Goal: Task Accomplishment & Management: Use online tool/utility

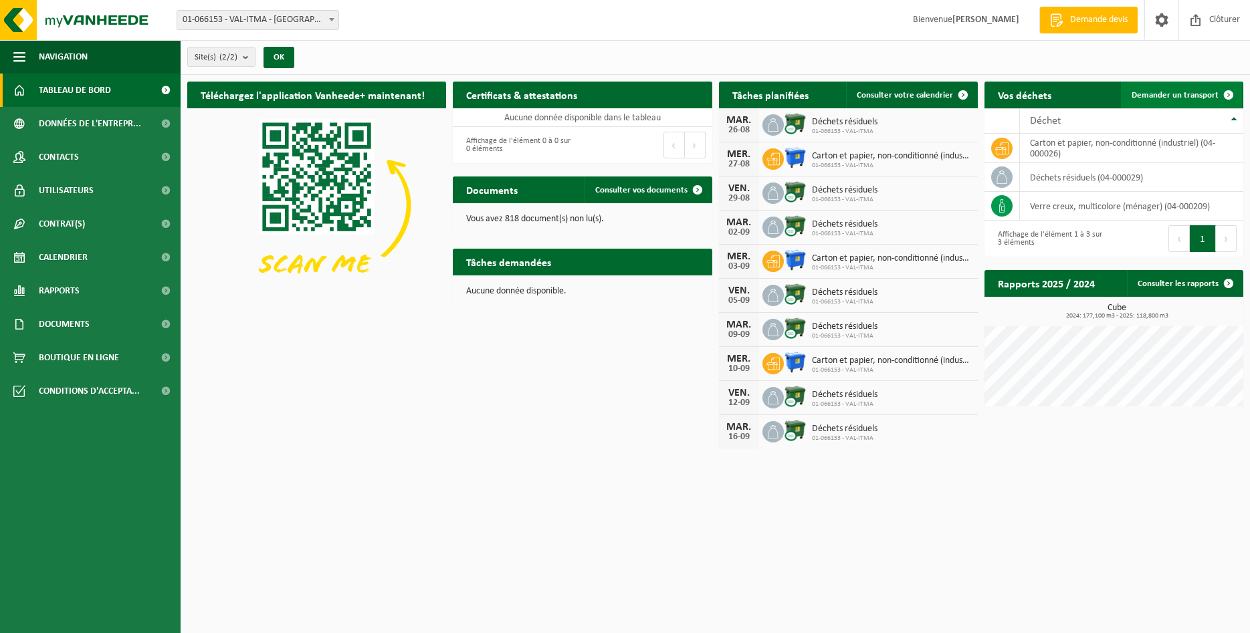
click at [1200, 96] on span "Demander un transport" at bounding box center [1174, 95] width 87 height 9
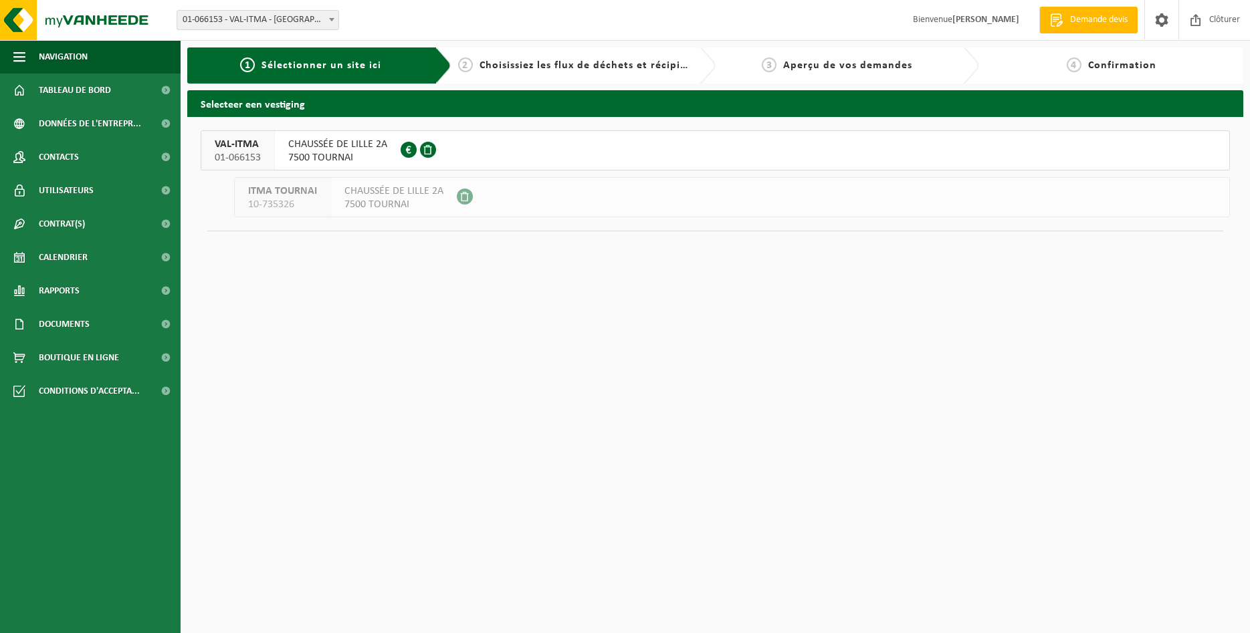
click at [336, 148] on span "CHAUSSÉE DE LILLE 2A" at bounding box center [337, 144] width 99 height 13
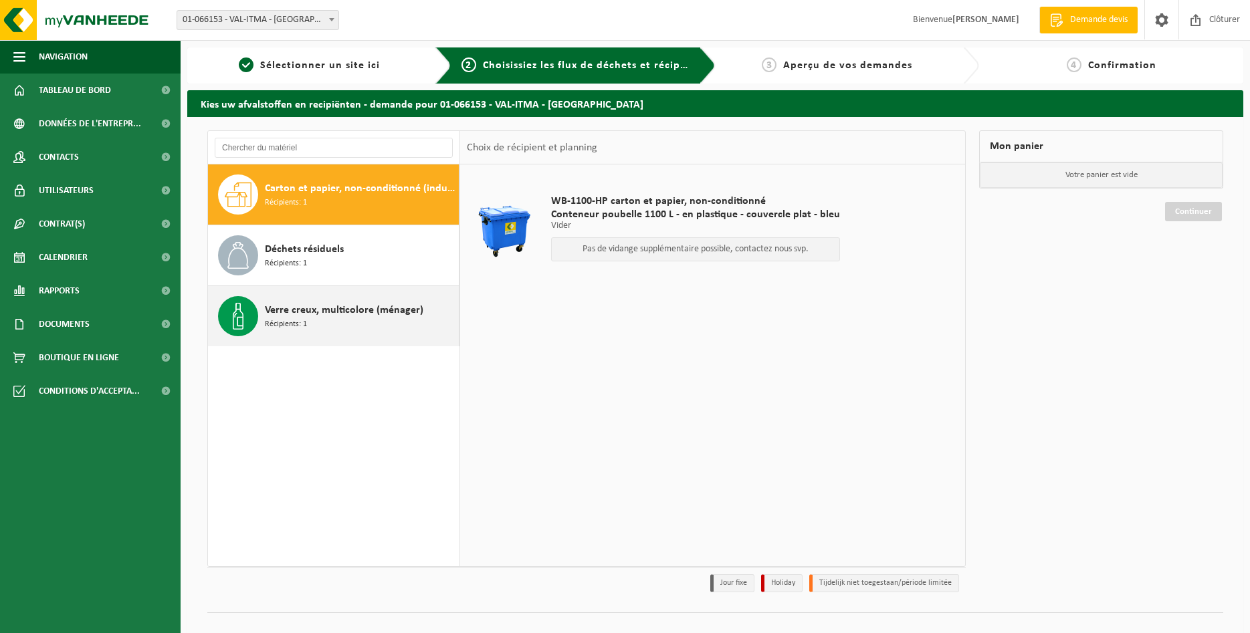
click at [297, 316] on span "Verre creux, multicolore (ménager)" at bounding box center [344, 310] width 158 height 16
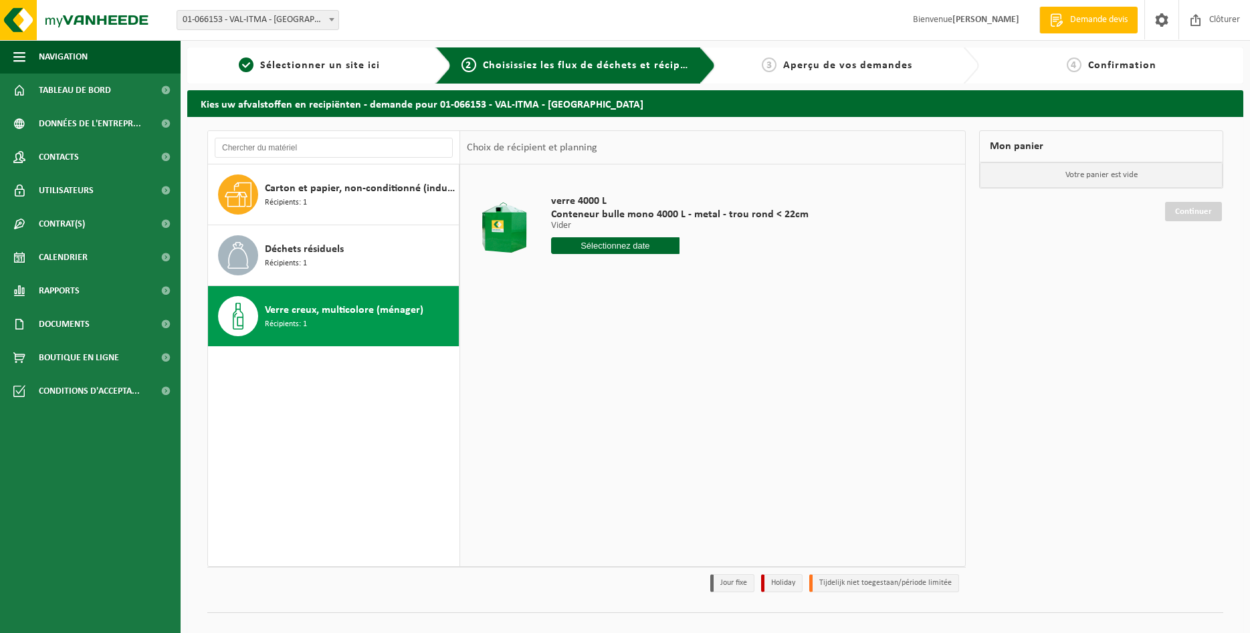
click at [604, 247] on input "text" at bounding box center [615, 245] width 129 height 17
click at [655, 386] on div "22" at bounding box center [656, 385] width 23 height 21
type input "à partir de 2025-08-22"
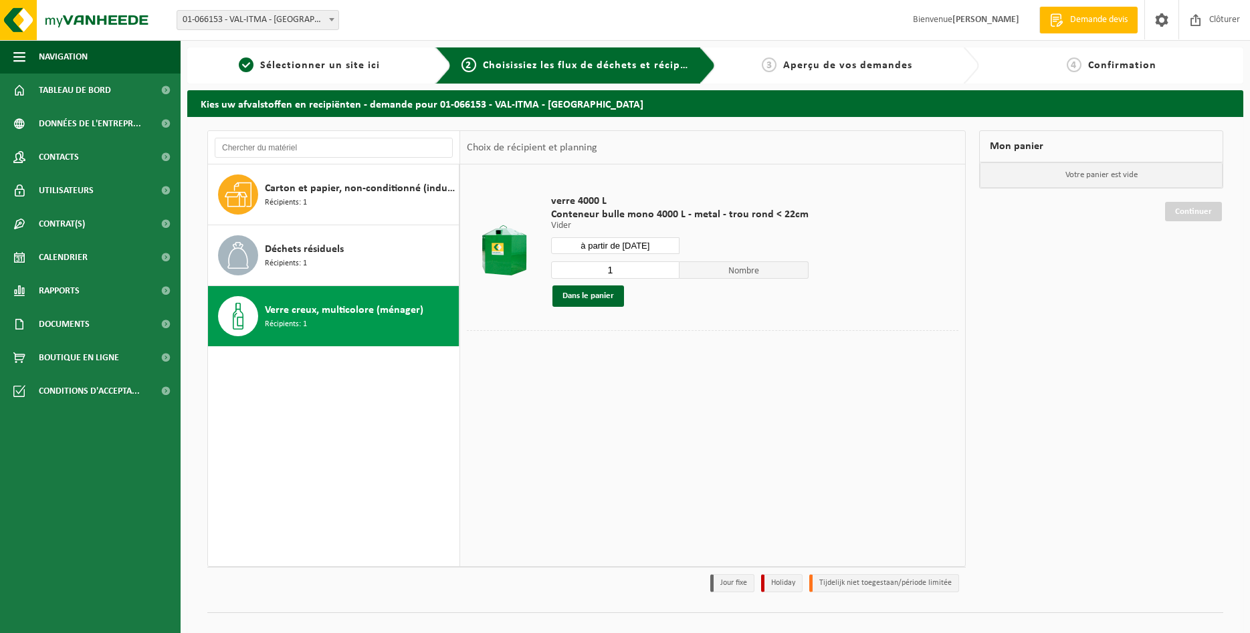
click at [638, 248] on input "à partir de 2025-08-22" at bounding box center [615, 245] width 129 height 17
click at [652, 384] on div "22" at bounding box center [656, 385] width 23 height 21
click at [655, 383] on div "22" at bounding box center [656, 385] width 23 height 21
type input "à partir de 2025-08-22"
click at [584, 296] on button "Dans le panier" at bounding box center [588, 296] width 72 height 21
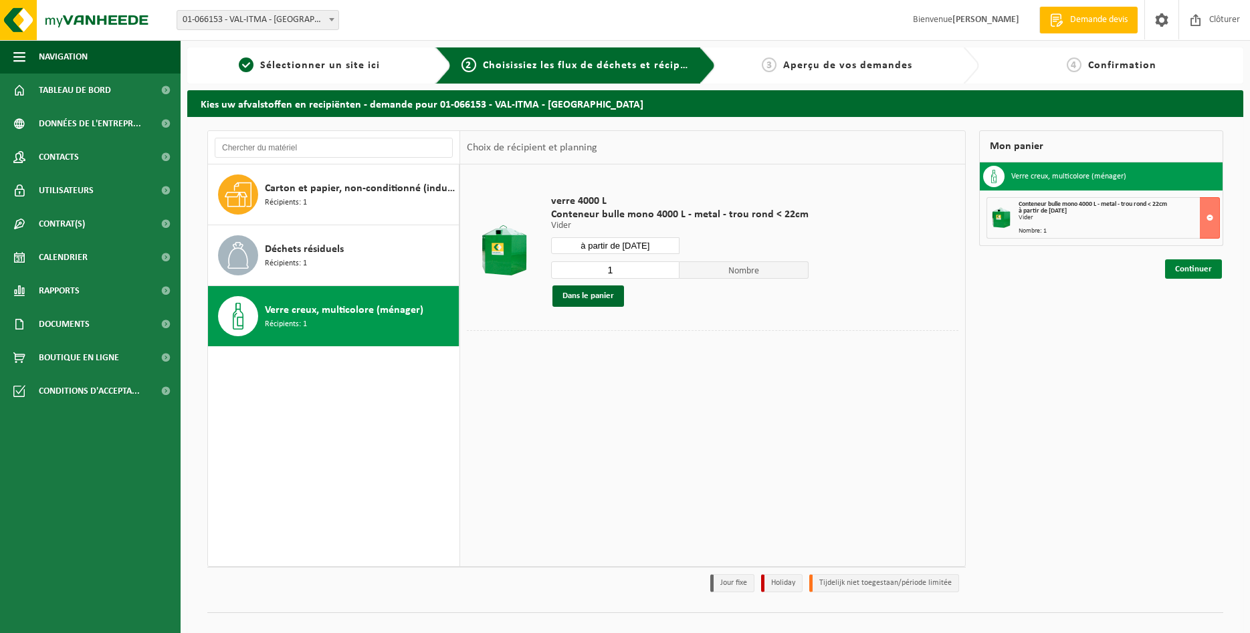
click at [1193, 271] on link "Continuer" at bounding box center [1193, 268] width 57 height 19
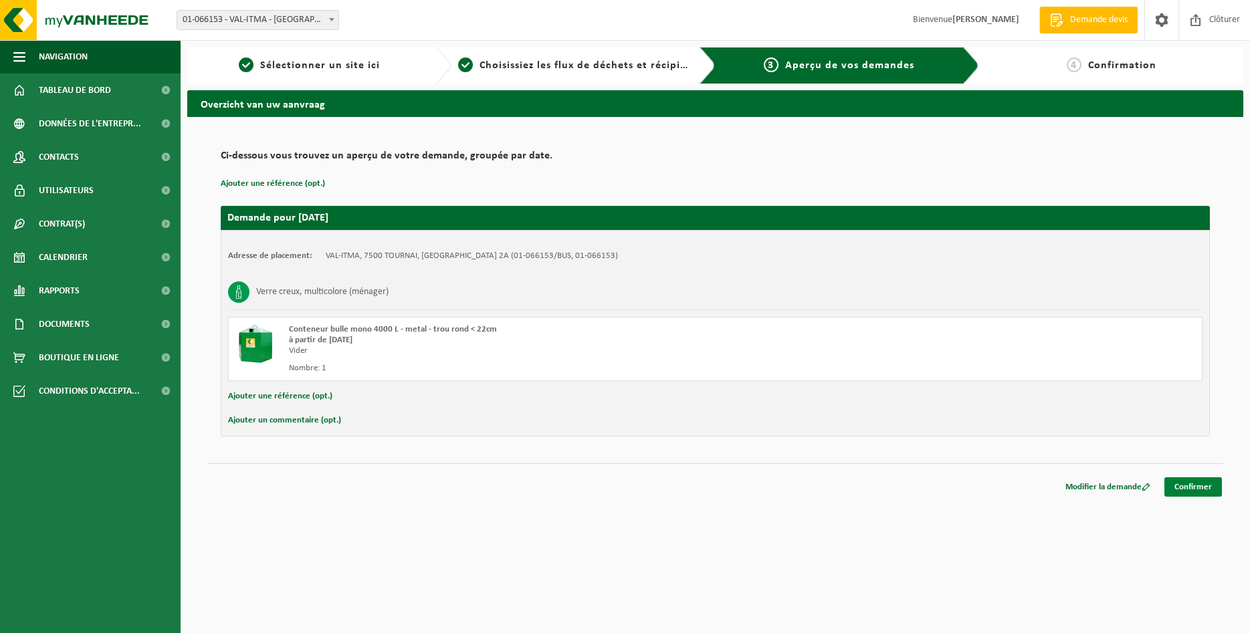
click at [1200, 485] on link "Confirmer" at bounding box center [1193, 486] width 58 height 19
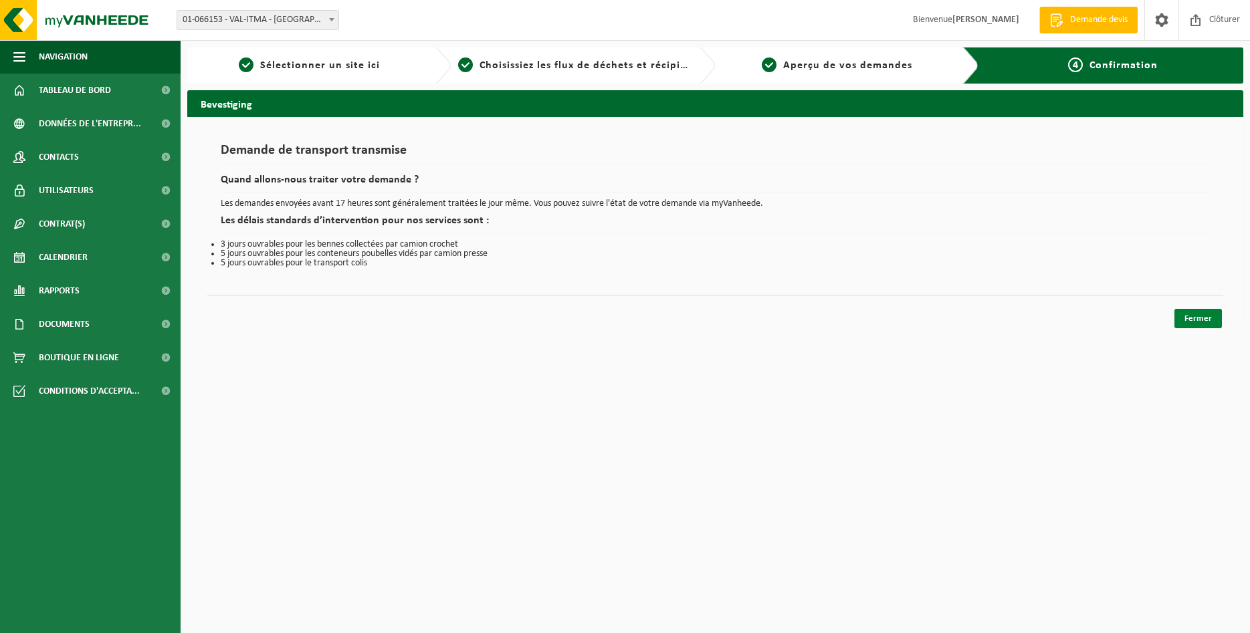
click at [1192, 319] on link "Fermer" at bounding box center [1197, 318] width 47 height 19
